Goal: Task Accomplishment & Management: Manage account settings

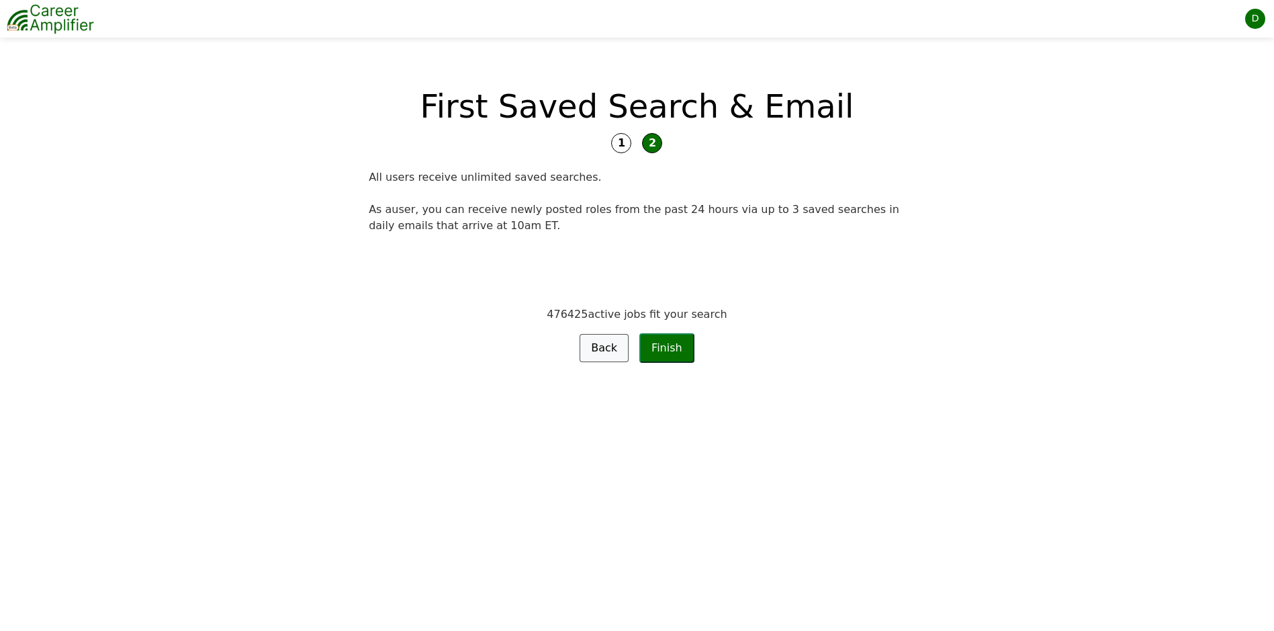
click at [1253, 18] on div "D" at bounding box center [1255, 19] width 20 height 20
click at [1203, 142] on link "Logout" at bounding box center [1212, 145] width 106 height 26
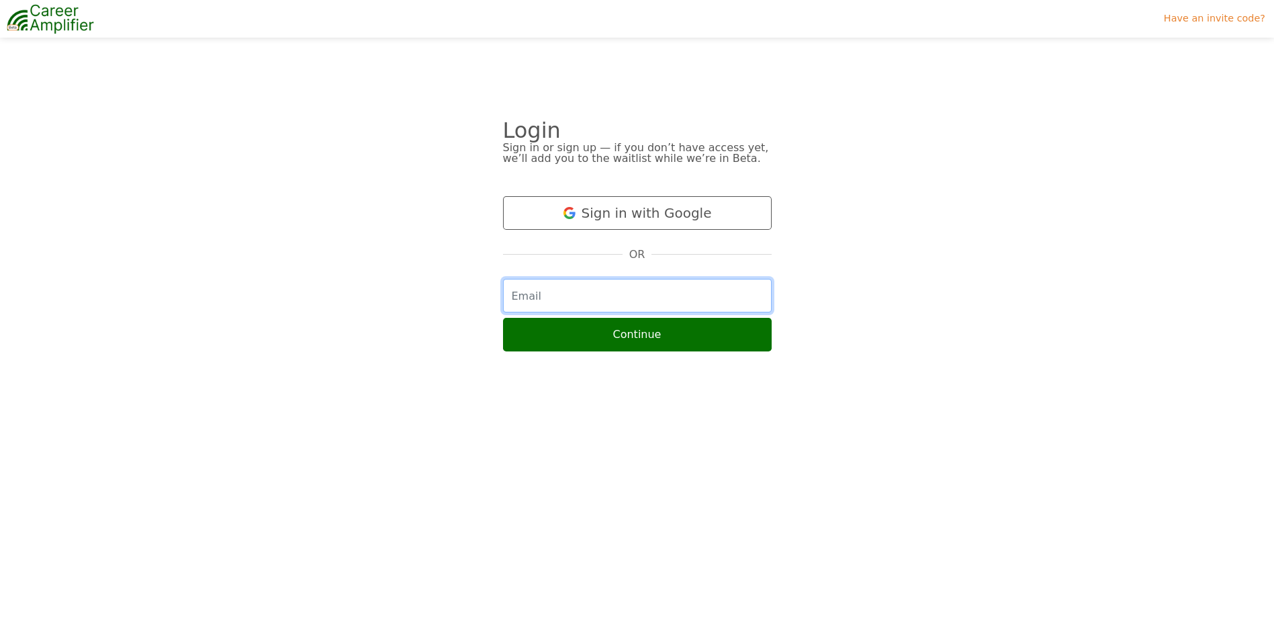
click at [633, 297] on input "email" at bounding box center [637, 296] width 269 height 34
type input "dainapretus@gmail.com"
click at [503, 318] on button "Continue" at bounding box center [637, 335] width 269 height 34
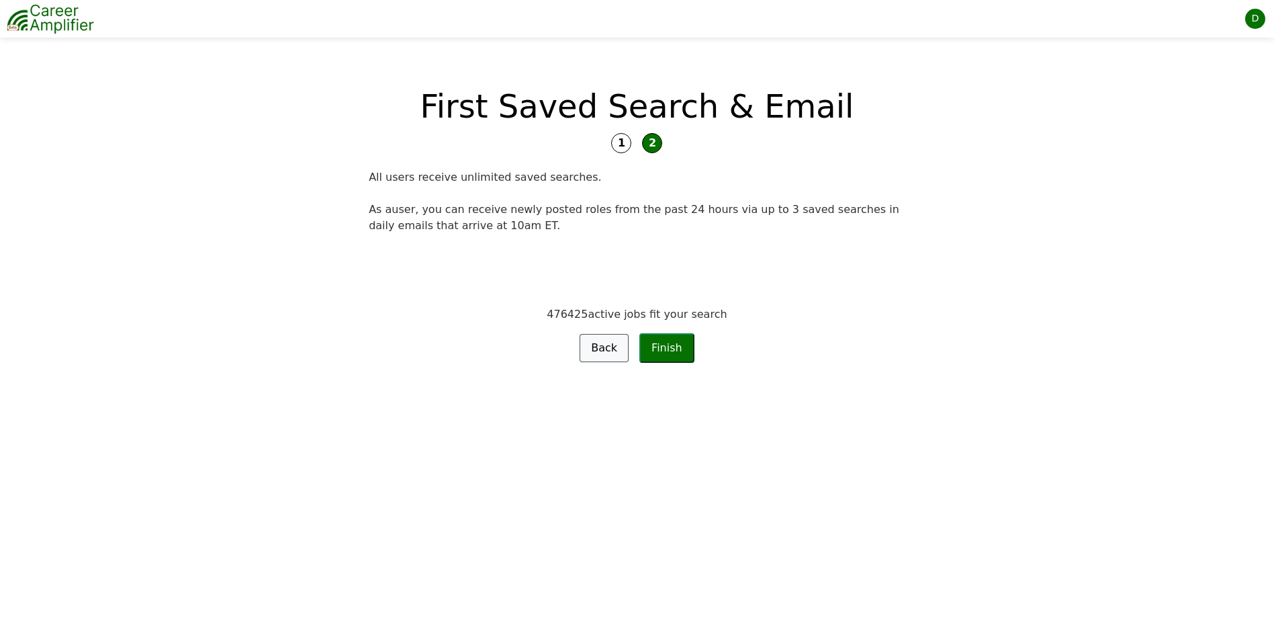
click at [52, 29] on img at bounding box center [50, 19] width 87 height 34
click at [15, 8] on img at bounding box center [50, 19] width 87 height 34
click at [1252, 11] on div "D" at bounding box center [1255, 19] width 20 height 20
click at [1193, 69] on link "Settings" at bounding box center [1212, 74] width 106 height 23
click at [669, 355] on button "Finish" at bounding box center [666, 348] width 55 height 30
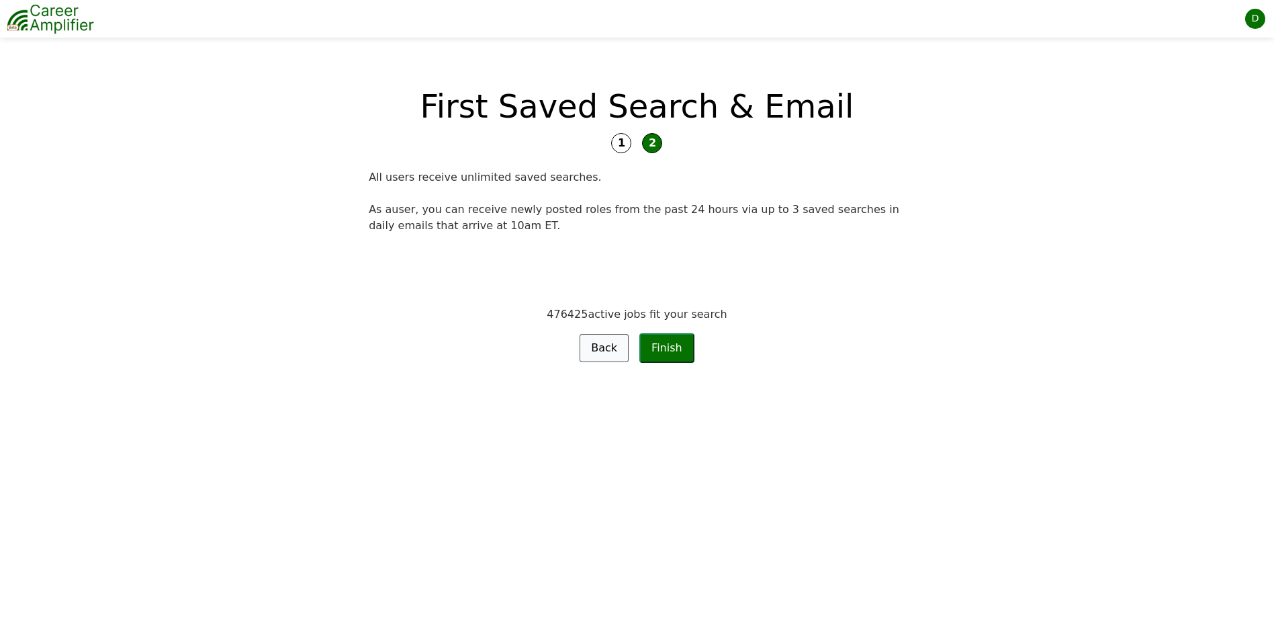
click at [598, 343] on link "Back" at bounding box center [604, 348] width 49 height 28
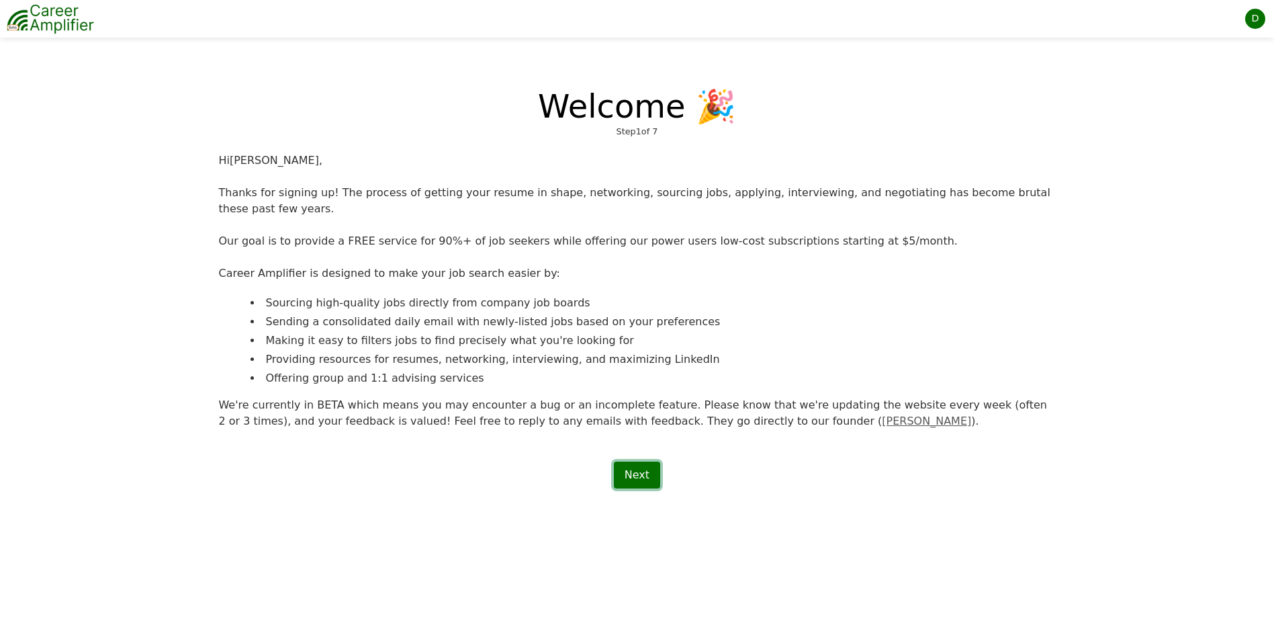
click at [645, 461] on link "Next" at bounding box center [637, 474] width 46 height 27
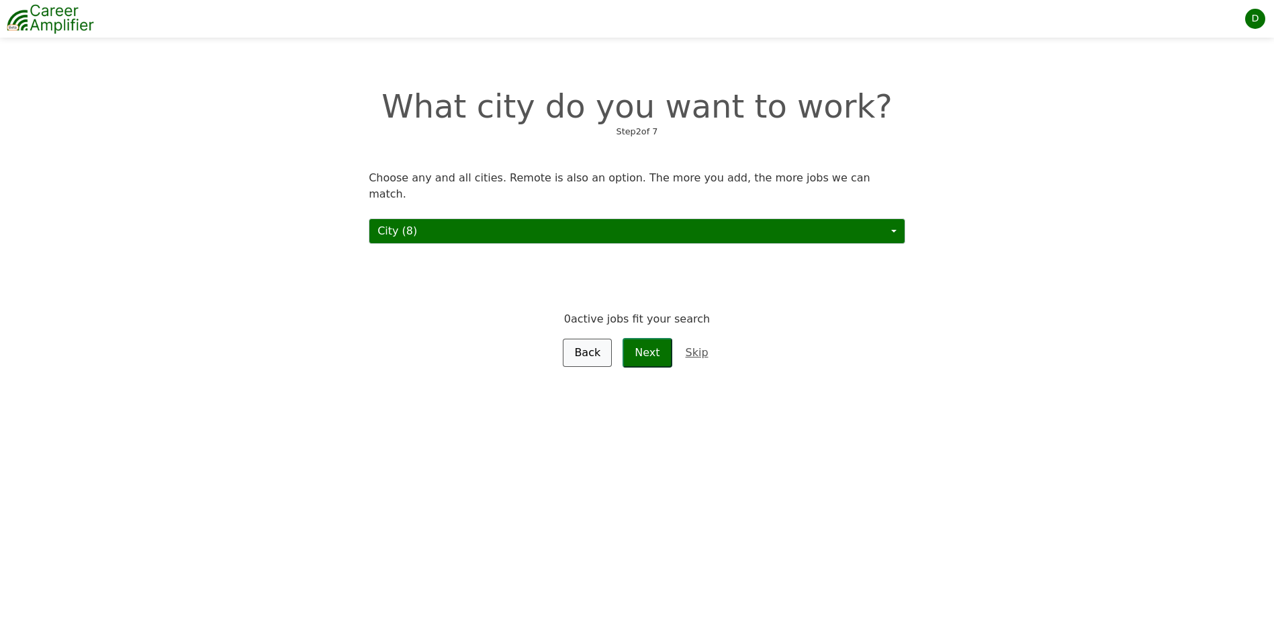
click at [49, 11] on img at bounding box center [50, 19] width 87 height 34
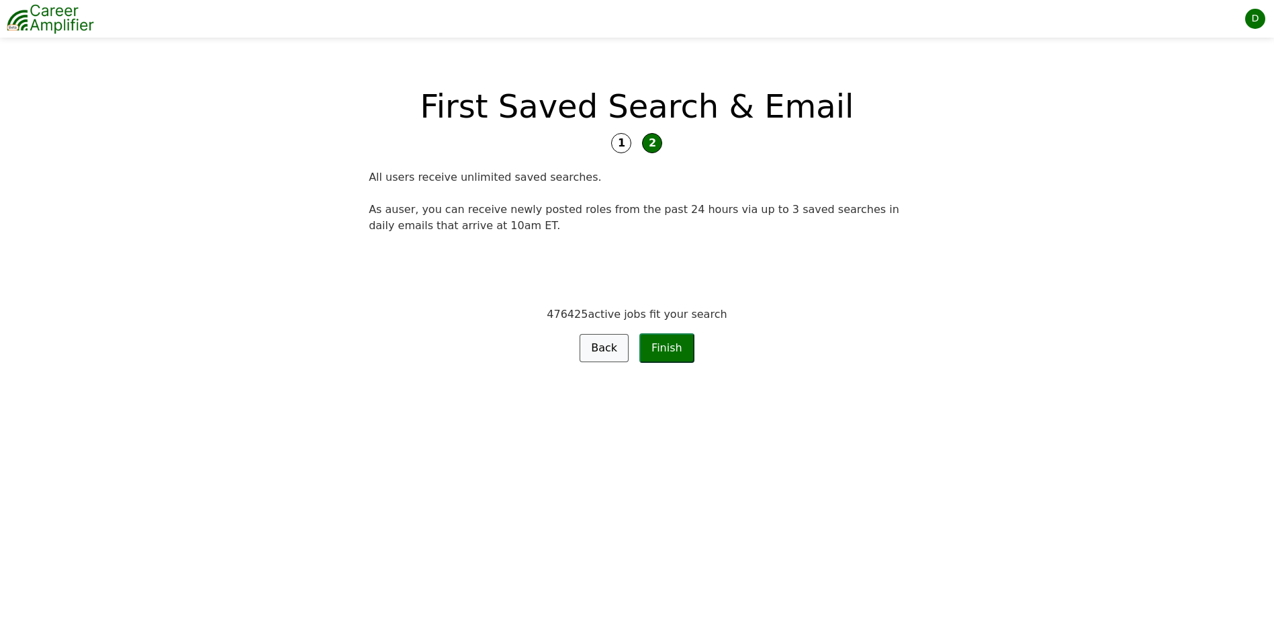
click at [1253, 22] on div "D" at bounding box center [1255, 19] width 20 height 20
click at [1204, 142] on link "Logout" at bounding box center [1212, 145] width 106 height 26
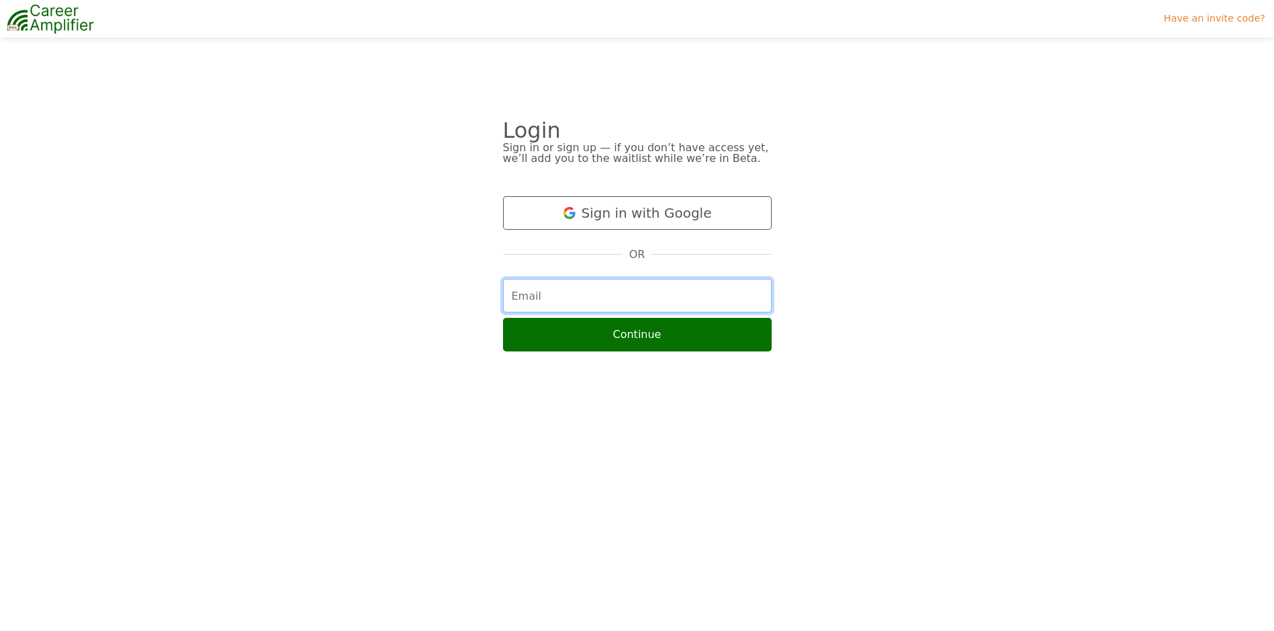
click at [562, 304] on input "email" at bounding box center [637, 296] width 269 height 34
type input "dainapretus@gmail.com"
click at [503, 318] on button "Continue" at bounding box center [637, 335] width 269 height 34
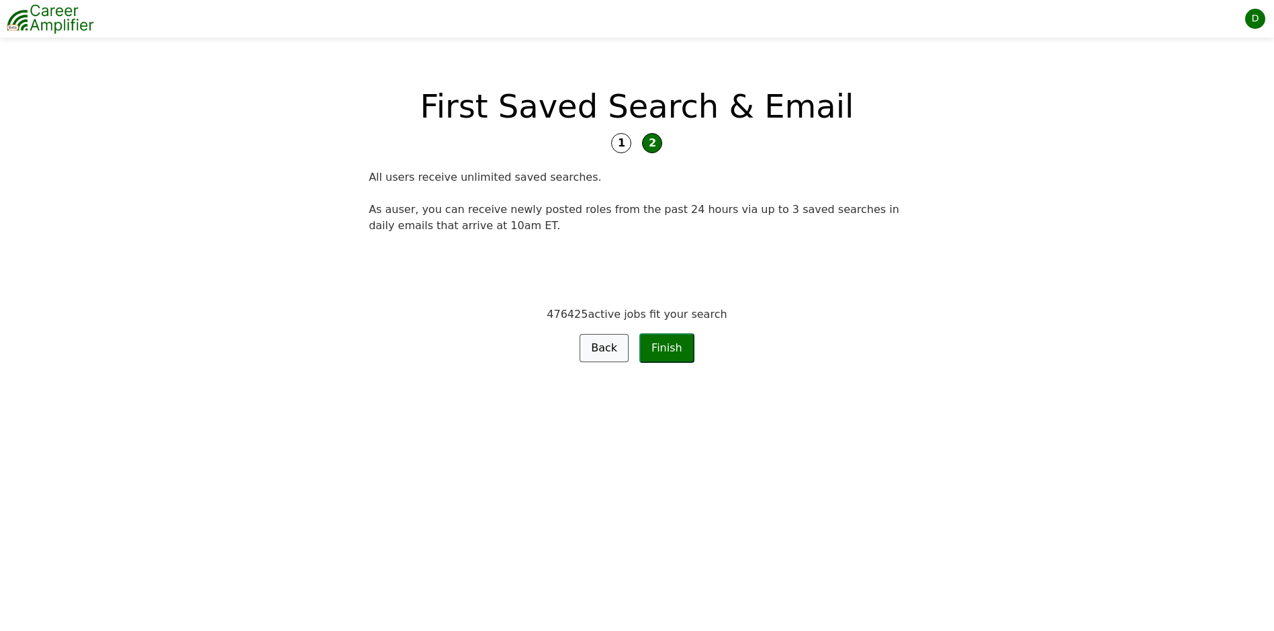
click at [22, 19] on img at bounding box center [50, 19] width 87 height 34
click at [659, 354] on button "Finish" at bounding box center [666, 348] width 55 height 30
click at [1261, 18] on div "D" at bounding box center [1255, 19] width 20 height 20
click at [1196, 146] on link "Logout" at bounding box center [1212, 145] width 106 height 26
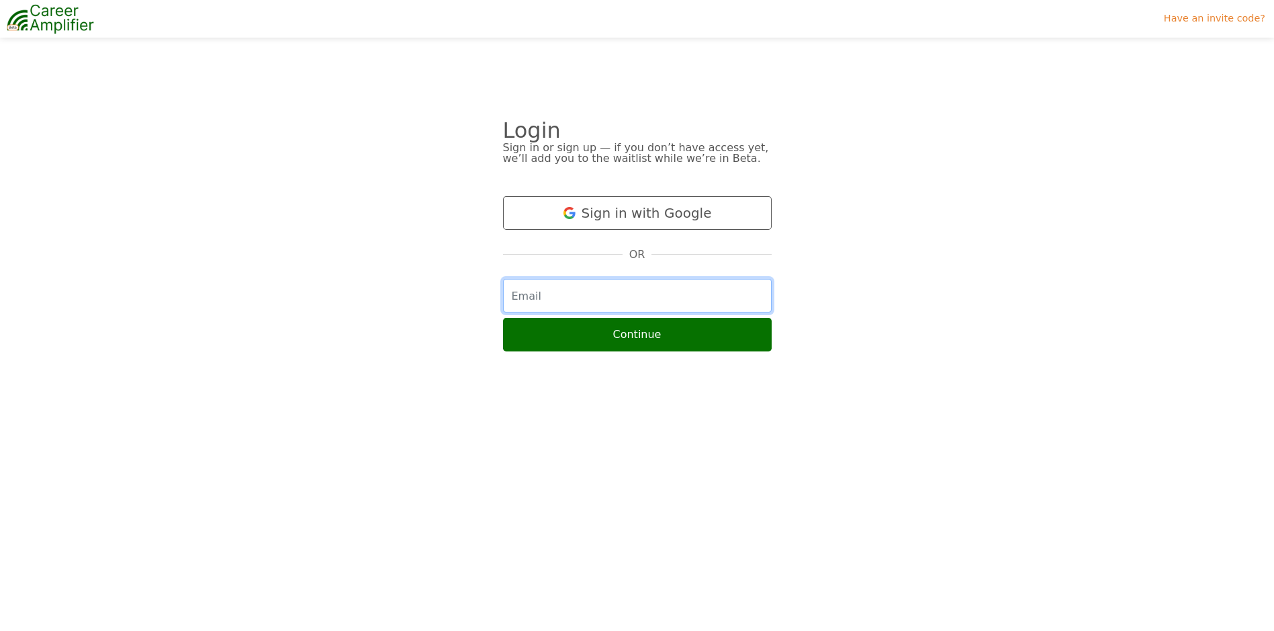
click at [709, 292] on input "email" at bounding box center [637, 296] width 269 height 34
type input "dainapretus@gmail.com"
click at [503, 318] on button "Continue" at bounding box center [637, 335] width 269 height 34
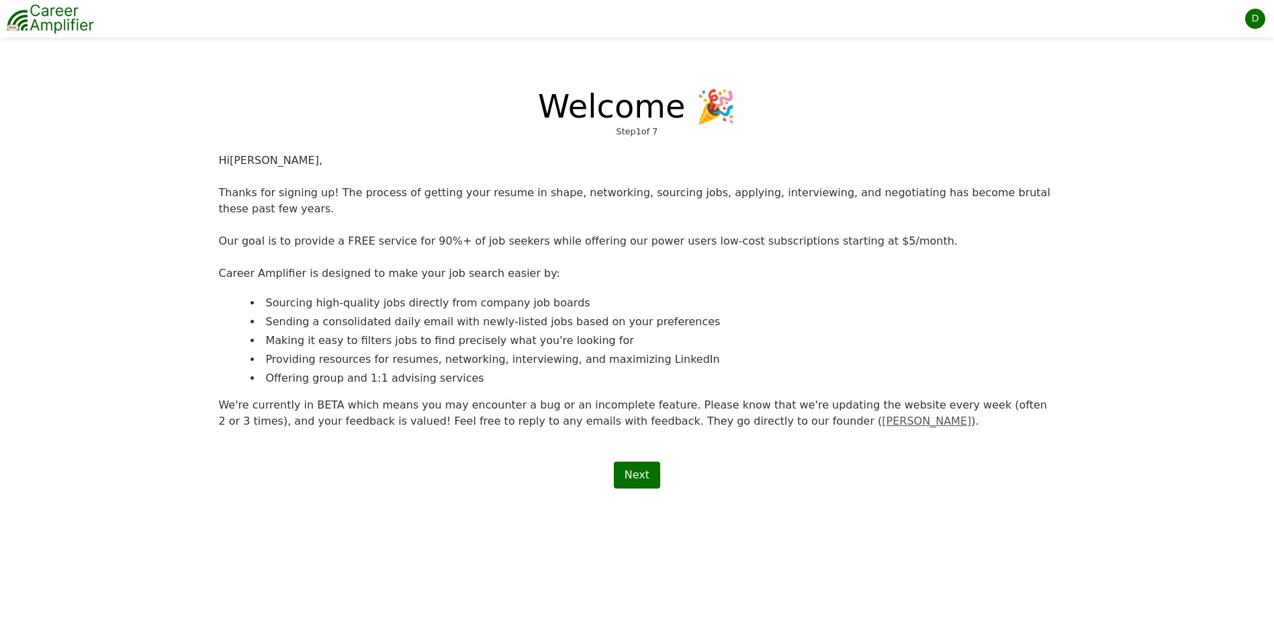
click at [1255, 20] on div "D" at bounding box center [1255, 19] width 20 height 20
click at [1185, 140] on link "Logout" at bounding box center [1212, 145] width 106 height 26
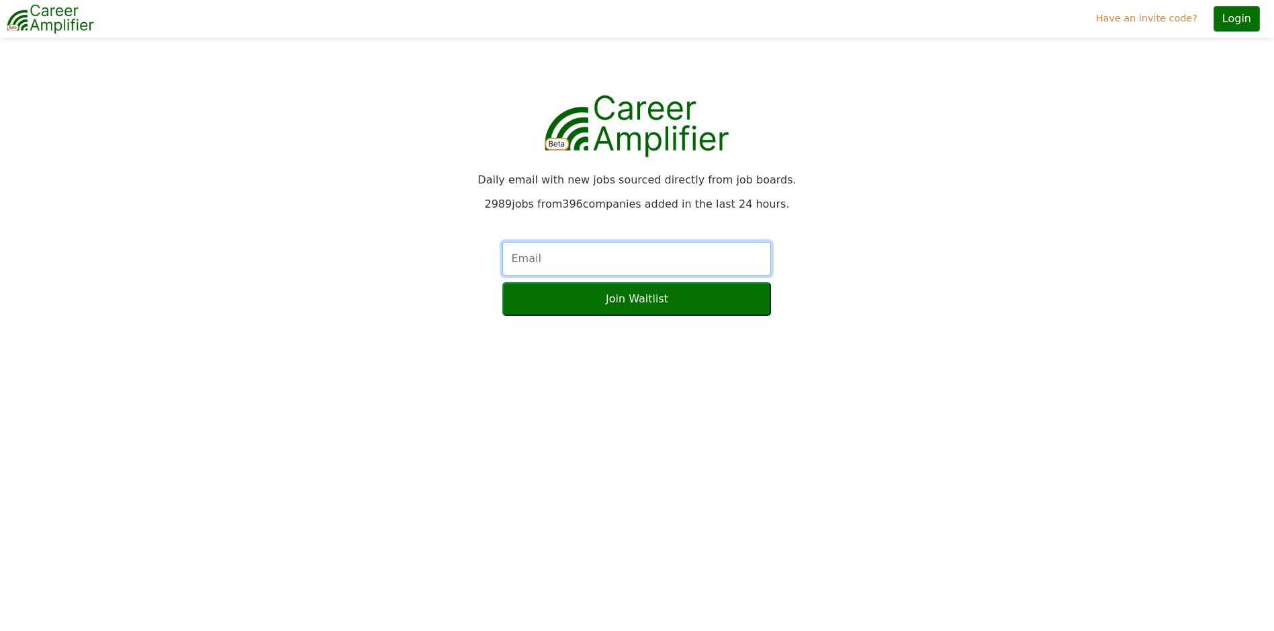
drag, startPoint x: 594, startPoint y: 263, endPoint x: 613, endPoint y: 238, distance: 30.6
click at [594, 263] on input "text" at bounding box center [636, 259] width 269 height 34
type input "[EMAIL_ADDRESS][DOMAIN_NAME]"
click at [502, 282] on button "Join Waitlist" at bounding box center [636, 299] width 269 height 34
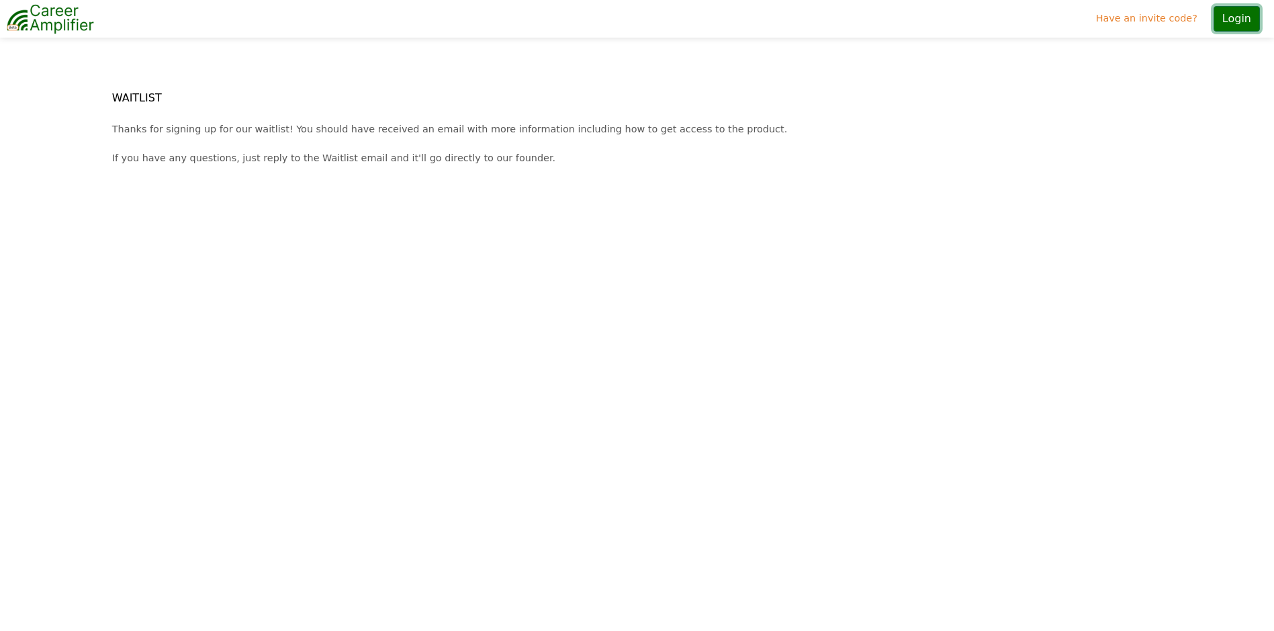
click at [1245, 24] on button "Login" at bounding box center [1237, 19] width 46 height 26
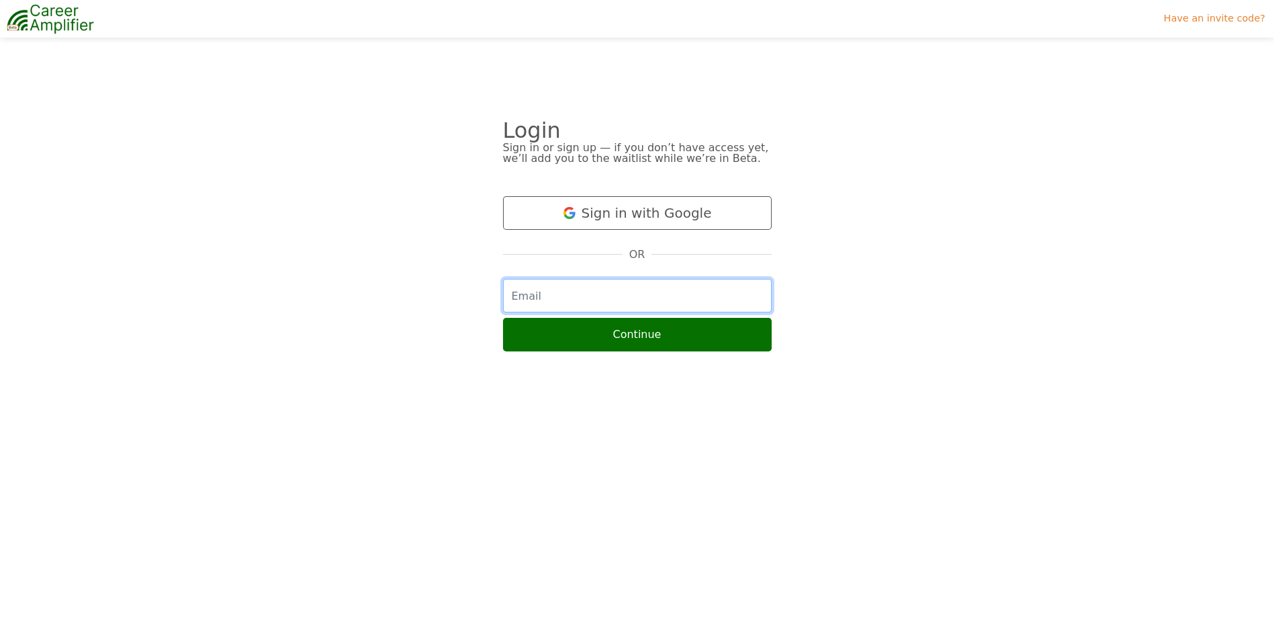
click at [616, 297] on input "email" at bounding box center [637, 296] width 269 height 34
click at [503, 318] on button "Continue" at bounding box center [637, 335] width 269 height 34
click at [609, 301] on input "[DOMAIN_NAME]" at bounding box center [637, 296] width 269 height 34
type input "[EMAIL_ADDRESS][DOMAIN_NAME]"
click at [503, 318] on button "Continue" at bounding box center [637, 335] width 269 height 34
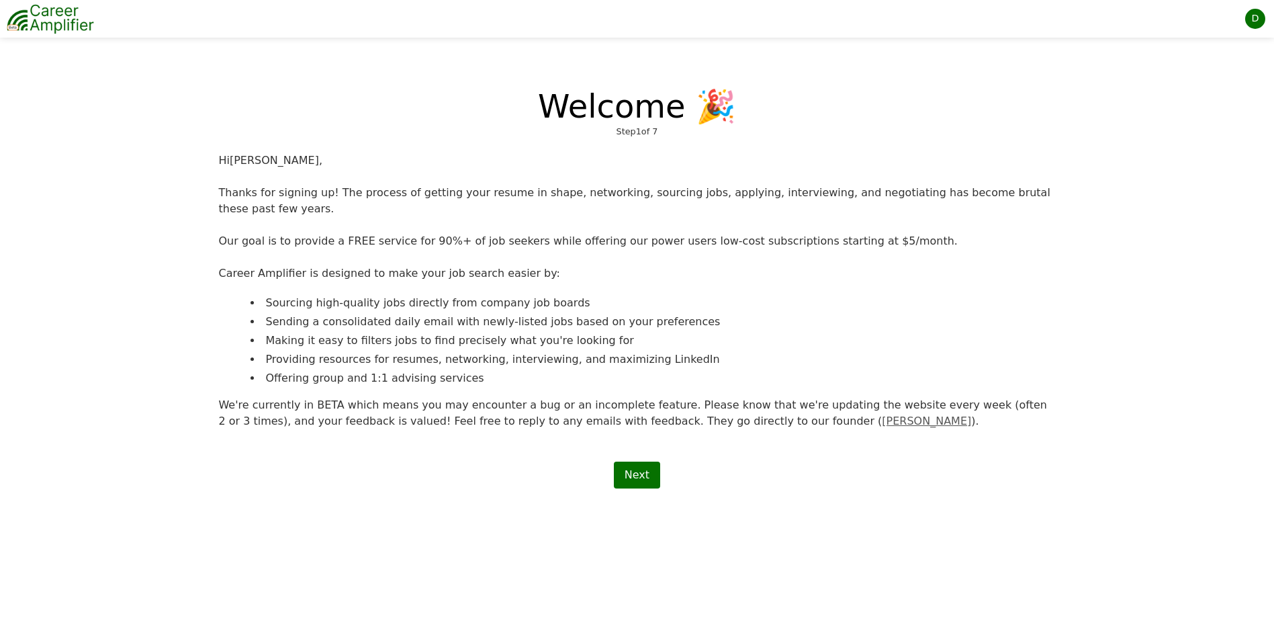
click at [39, 9] on img at bounding box center [50, 19] width 87 height 34
click at [646, 461] on link "Next" at bounding box center [637, 474] width 46 height 27
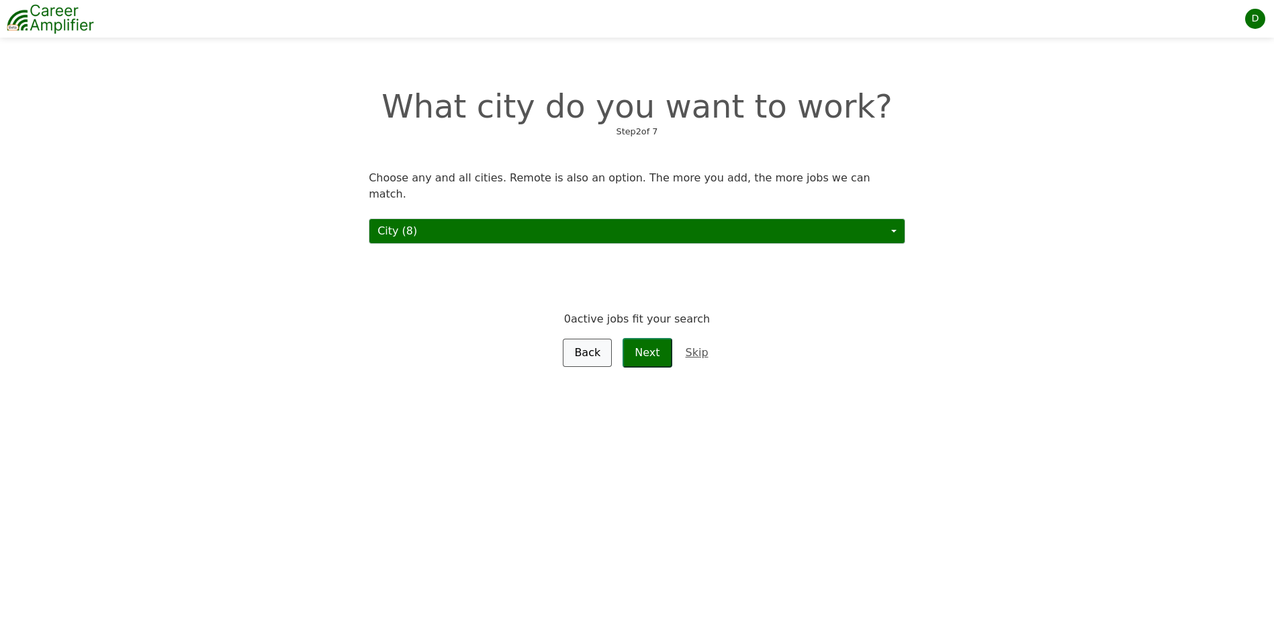
click at [74, 19] on img at bounding box center [50, 19] width 87 height 34
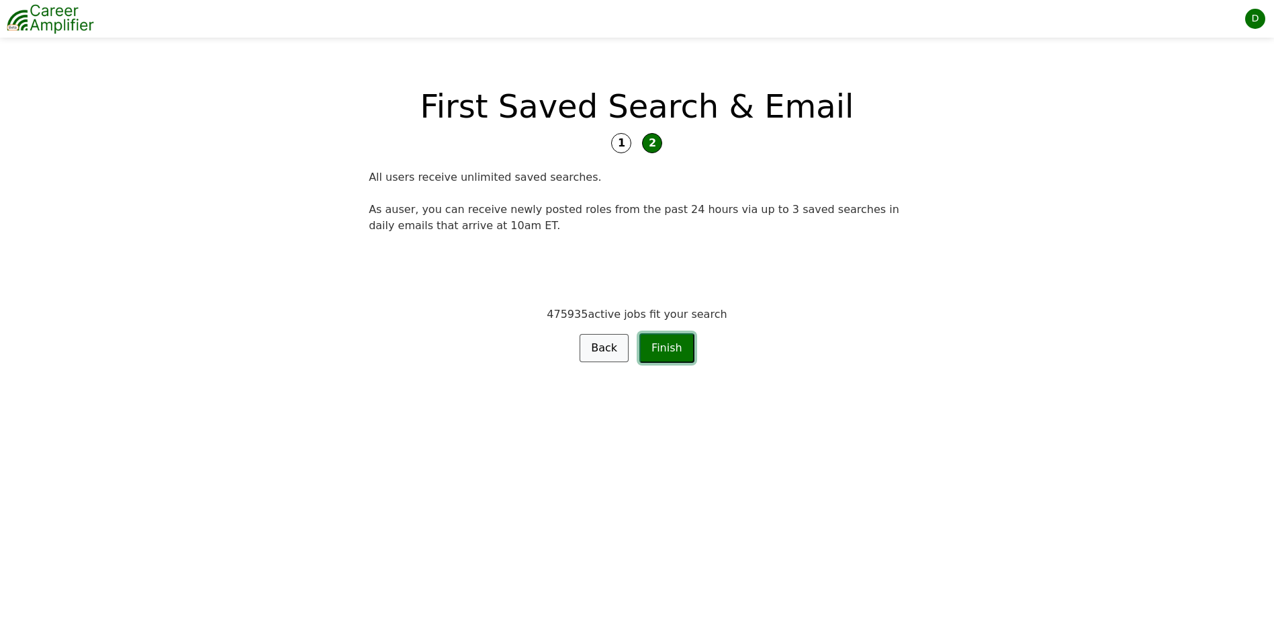
click at [676, 351] on button "Finish" at bounding box center [666, 348] width 55 height 30
click at [651, 141] on span "2" at bounding box center [652, 143] width 20 height 20
click at [38, 20] on img at bounding box center [50, 19] width 87 height 34
click at [1255, 17] on div "D" at bounding box center [1255, 19] width 20 height 20
click at [1192, 69] on link "Settings" at bounding box center [1212, 74] width 106 height 23
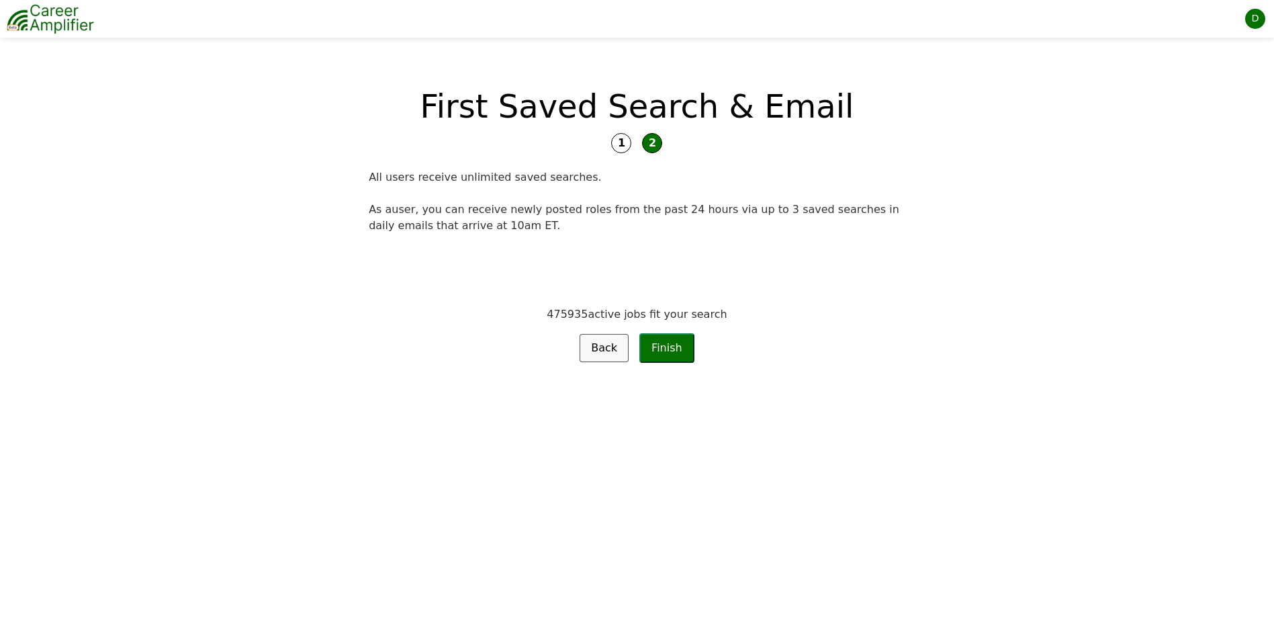
click at [22, 17] on img at bounding box center [50, 19] width 87 height 34
